Goal: Task Accomplishment & Management: Manage account settings

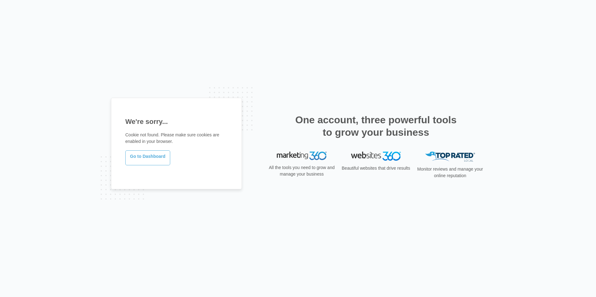
click at [135, 159] on link "Go to Dashboard" at bounding box center [147, 157] width 45 height 15
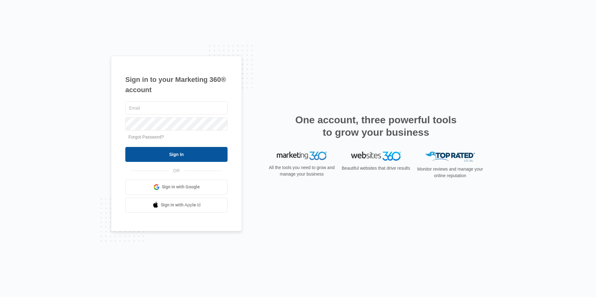
type input "dakota@doubledhomeservice.com"
click at [176, 151] on input "Sign In" at bounding box center [176, 154] width 102 height 15
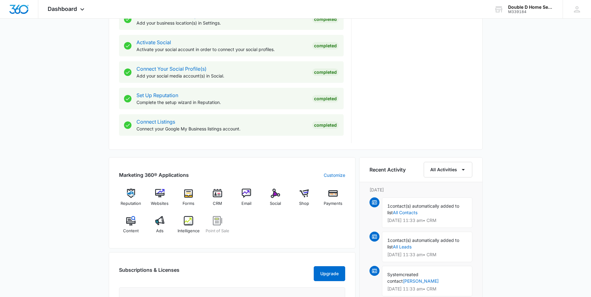
scroll to position [283, 0]
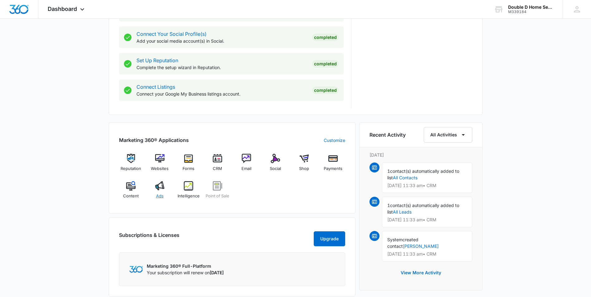
click at [158, 186] on img at bounding box center [159, 185] width 9 height 9
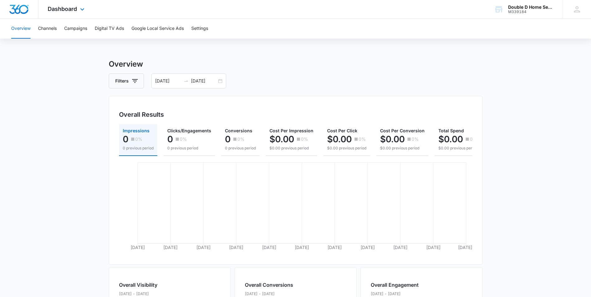
scroll to position [197, 0]
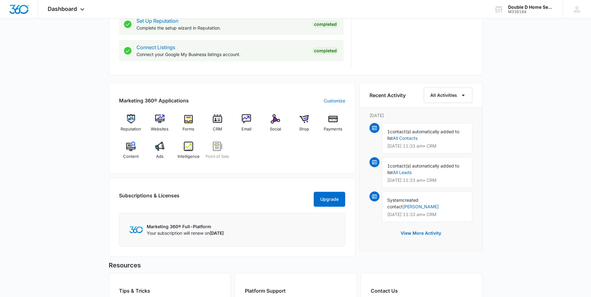
scroll to position [405, 0]
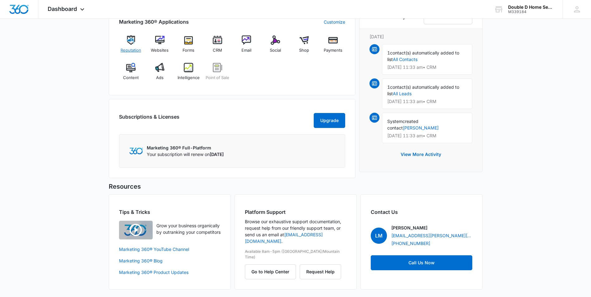
click at [135, 41] on div "Reputation" at bounding box center [131, 47] width 24 height 22
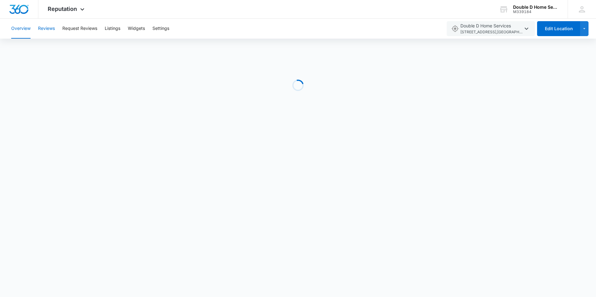
click at [46, 27] on button "Reviews" at bounding box center [46, 29] width 17 height 20
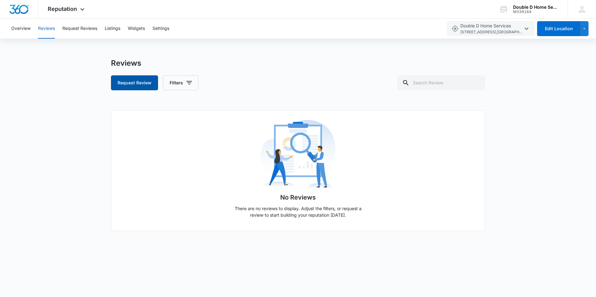
click at [134, 83] on button "Request Review" at bounding box center [134, 82] width 47 height 15
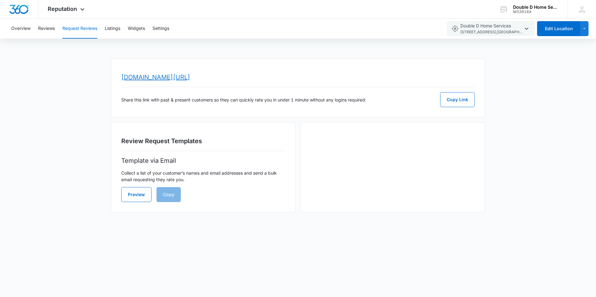
click at [190, 77] on link "www.topratedlocal.com/review/double-d-home-services-reviews" at bounding box center [155, 77] width 69 height 7
